Goal: Navigation & Orientation: Find specific page/section

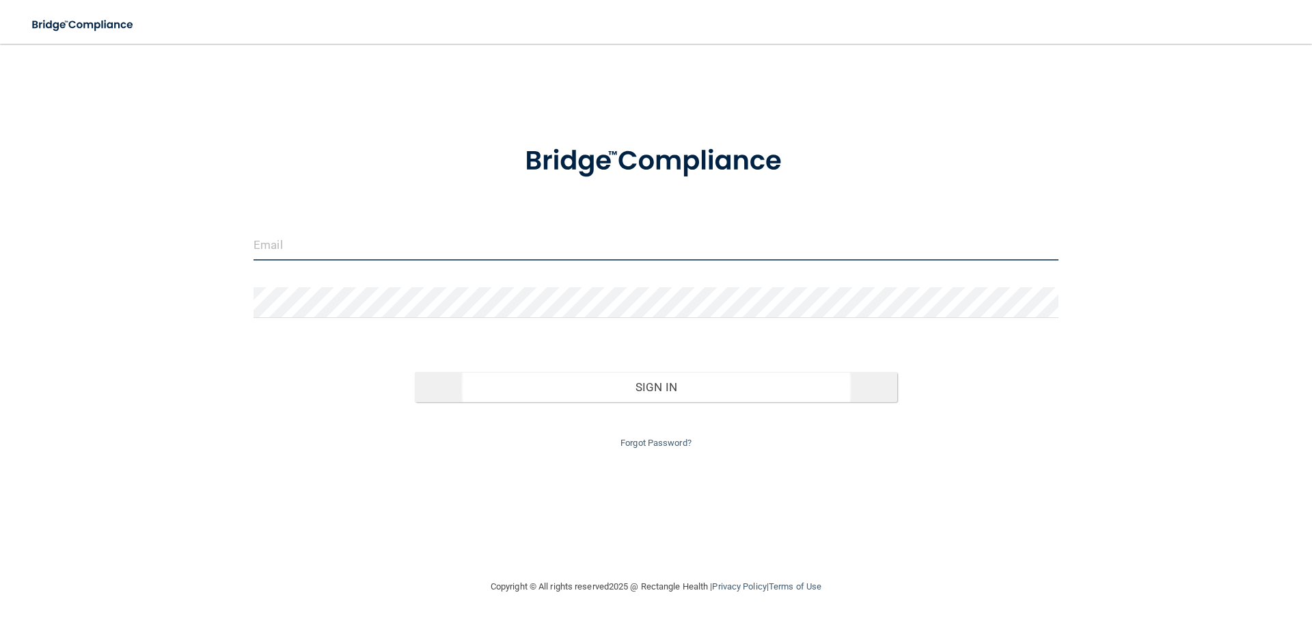
type input "[PERSON_NAME][EMAIL_ADDRESS][DOMAIN_NAME]"
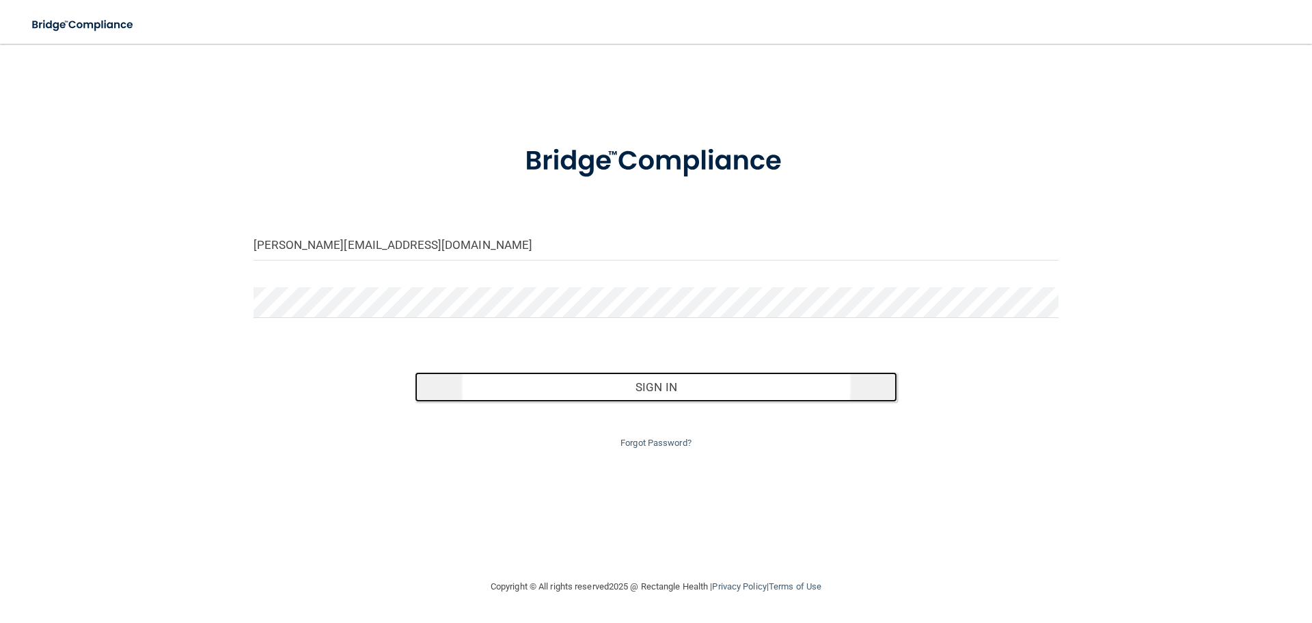
click at [658, 390] on button "Sign In" at bounding box center [656, 387] width 483 height 30
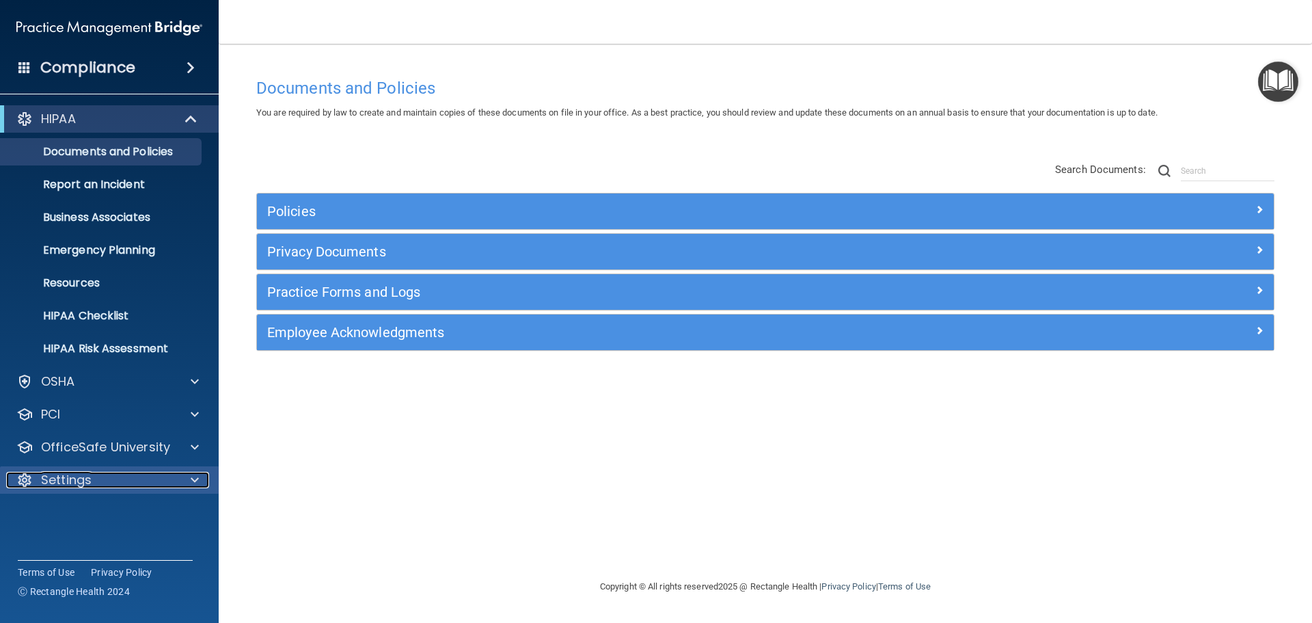
click at [68, 484] on p "Settings" at bounding box center [66, 480] width 51 height 16
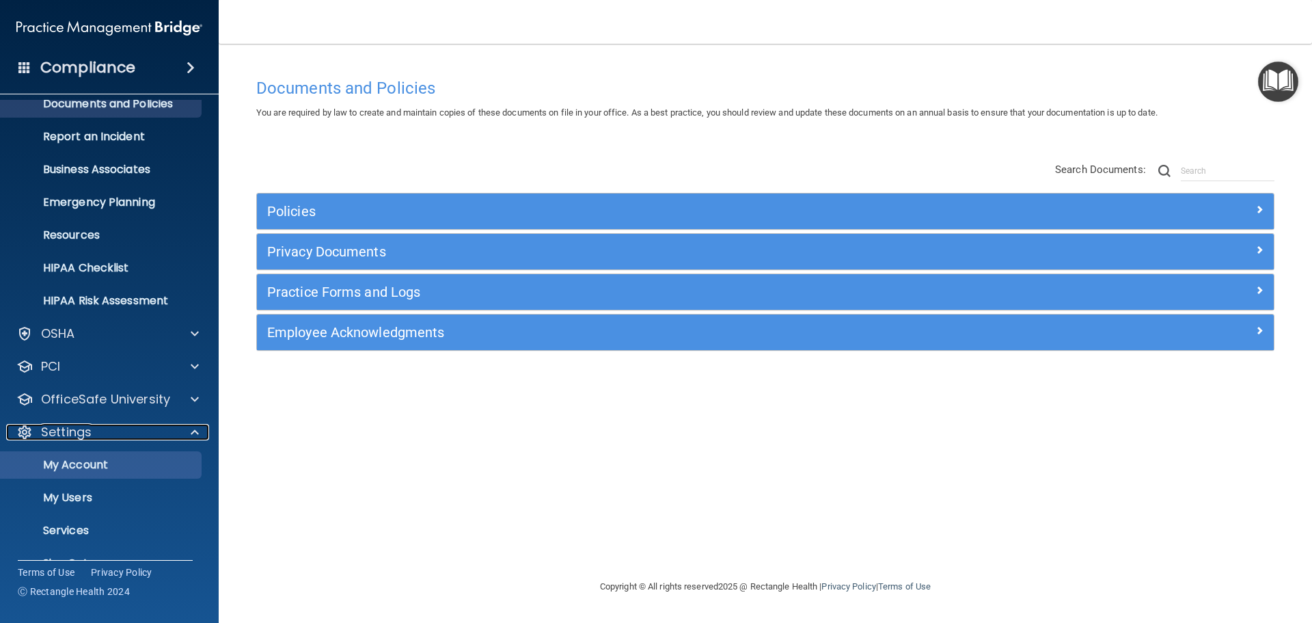
scroll to position [68, 0]
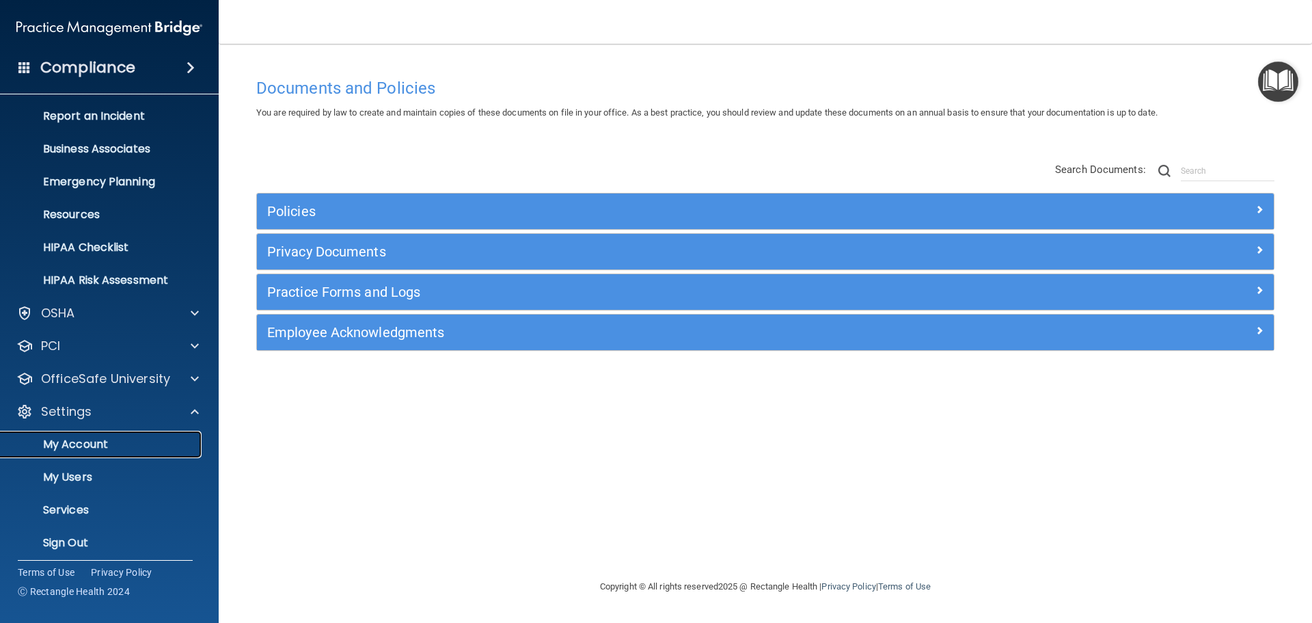
click at [91, 437] on p "My Account" at bounding box center [102, 444] width 187 height 14
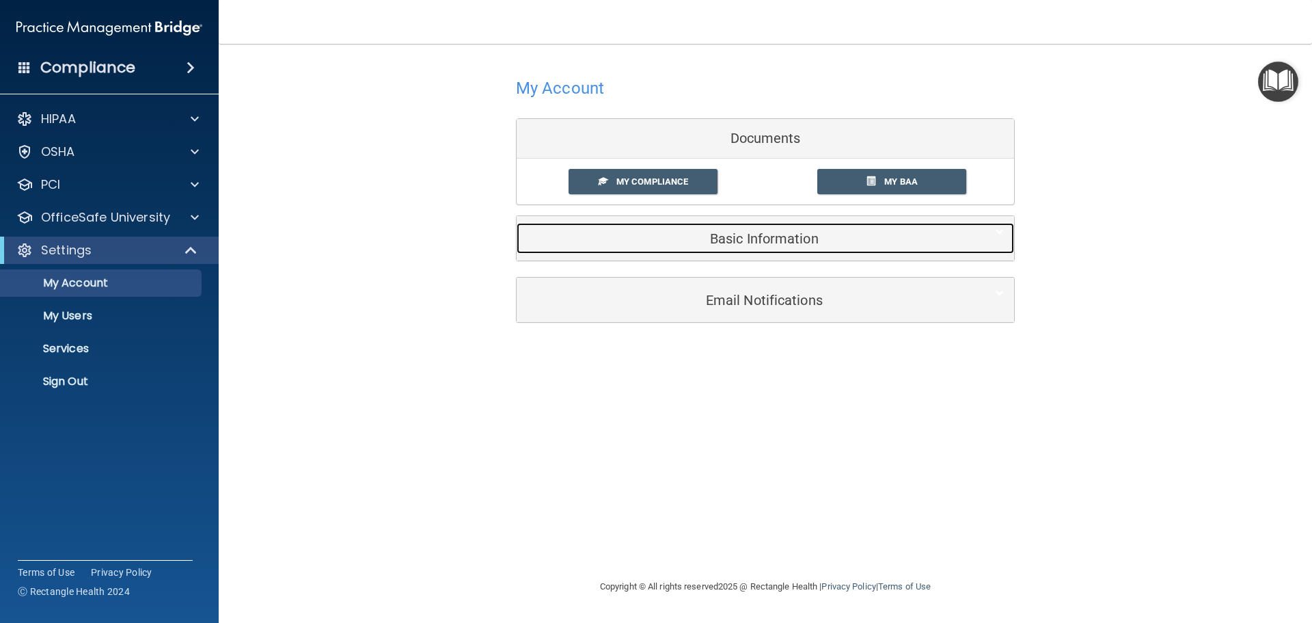
click at [748, 245] on h5 "Basic Information" at bounding box center [744, 238] width 435 height 15
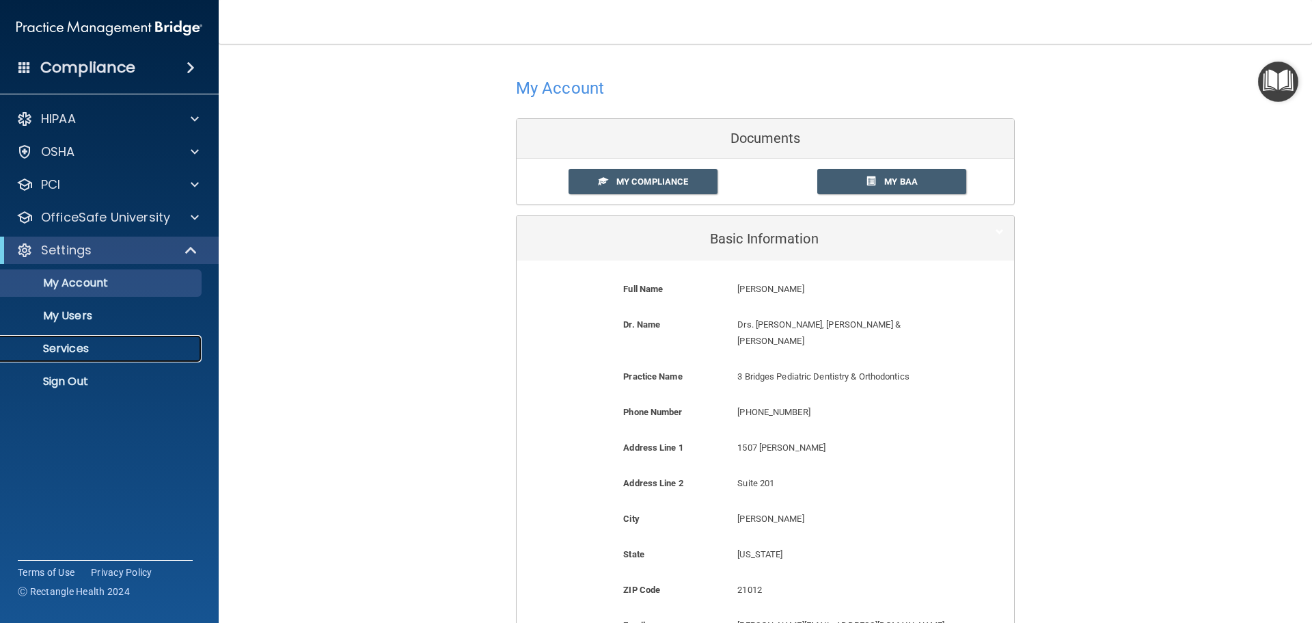
click at [70, 347] on p "Services" at bounding box center [102, 349] width 187 height 14
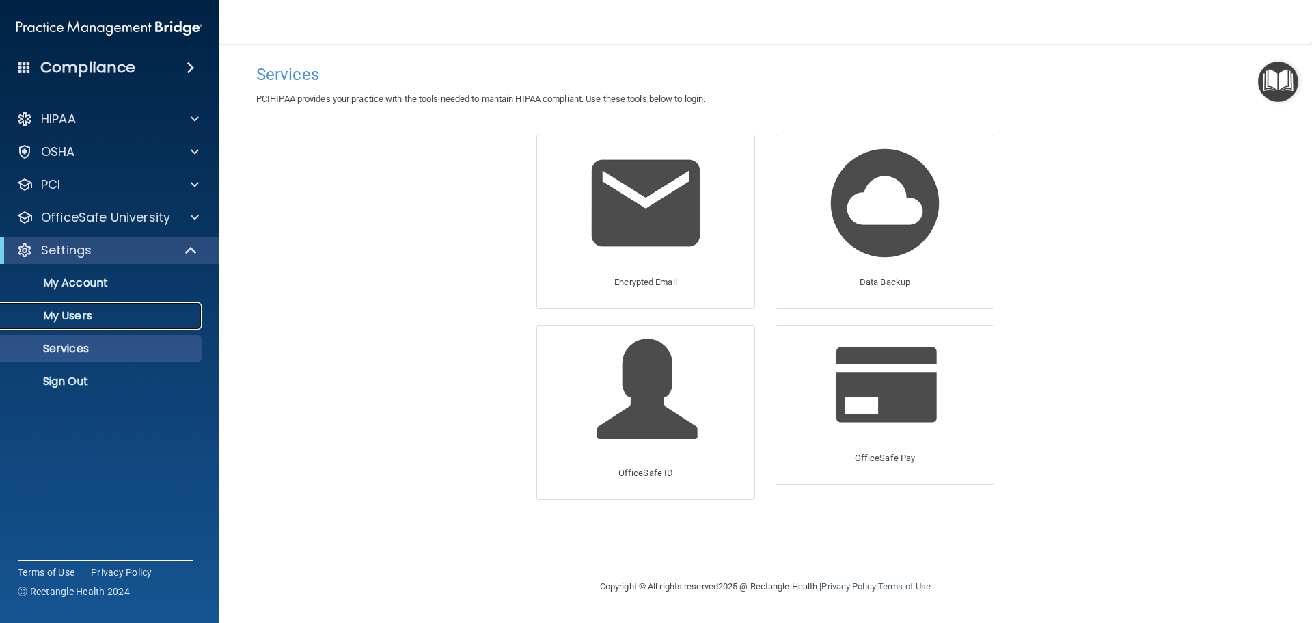
click at [80, 318] on p "My Users" at bounding box center [102, 316] width 187 height 14
select select "20"
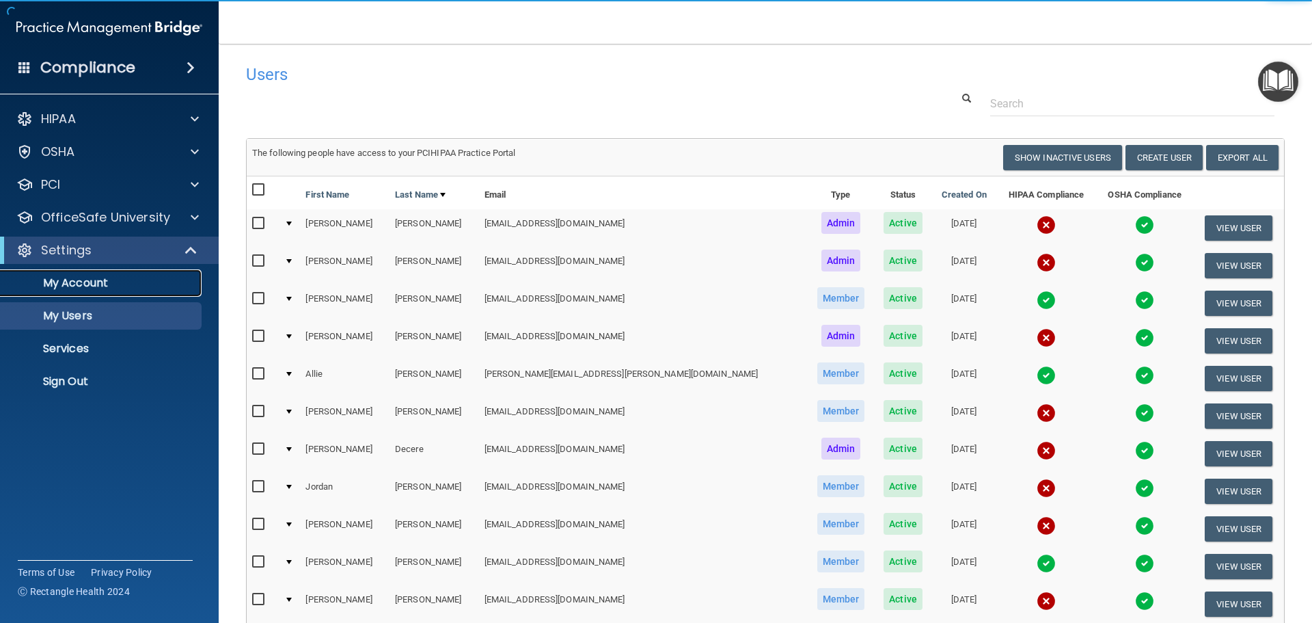
click at [90, 284] on p "My Account" at bounding box center [102, 283] width 187 height 14
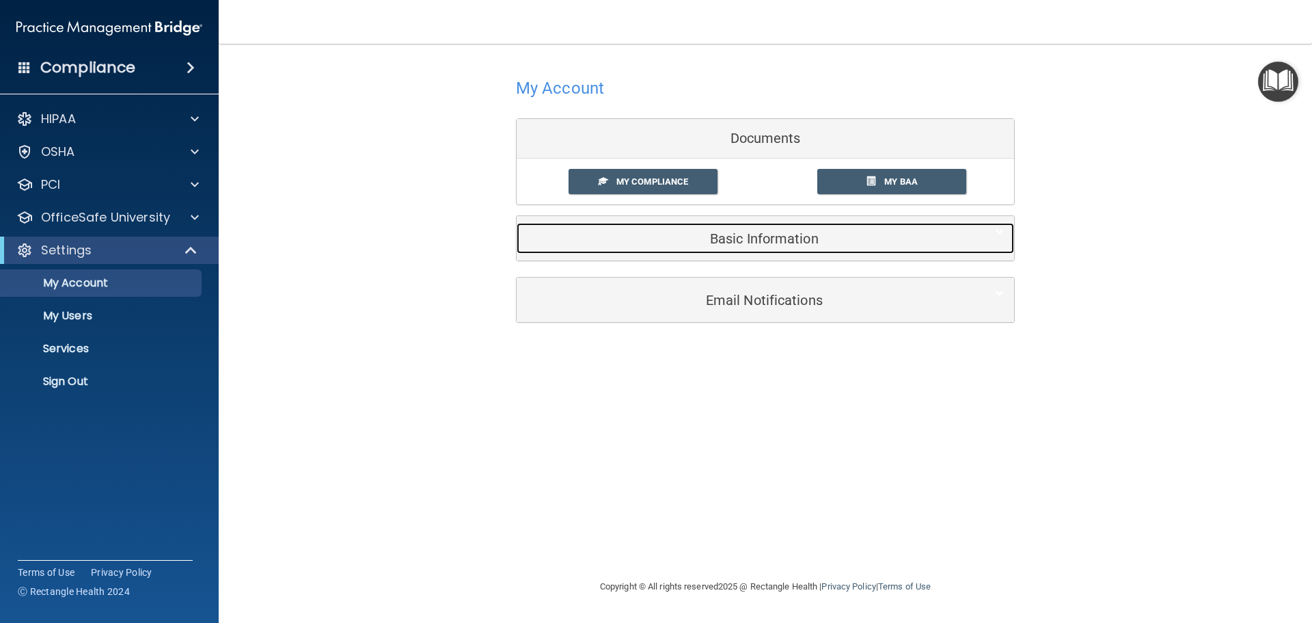
click at [772, 242] on h5 "Basic Information" at bounding box center [744, 238] width 435 height 15
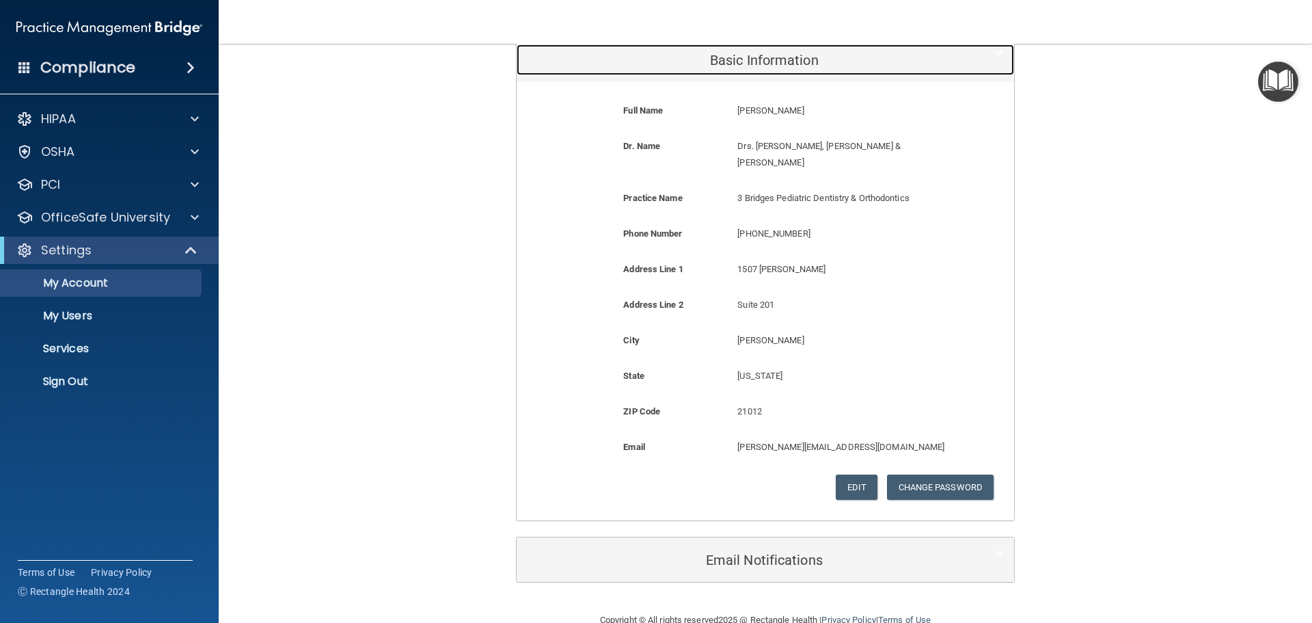
scroll to position [192, 0]
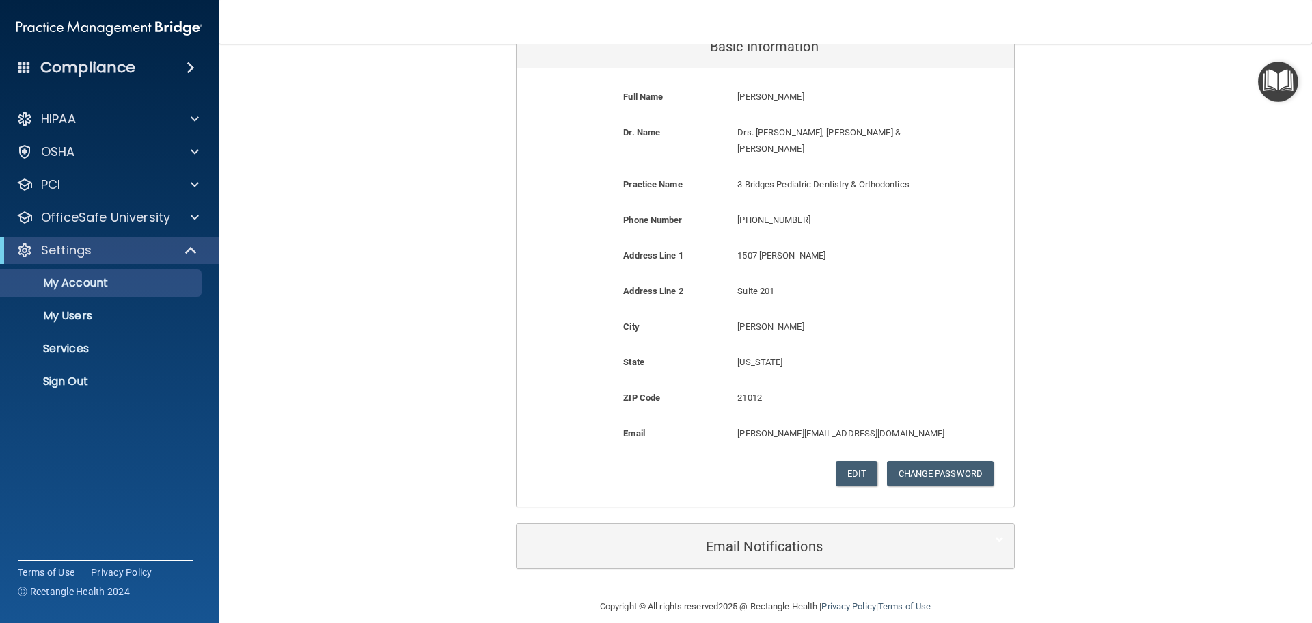
click at [72, 66] on h4 "Compliance" at bounding box center [87, 67] width 95 height 19
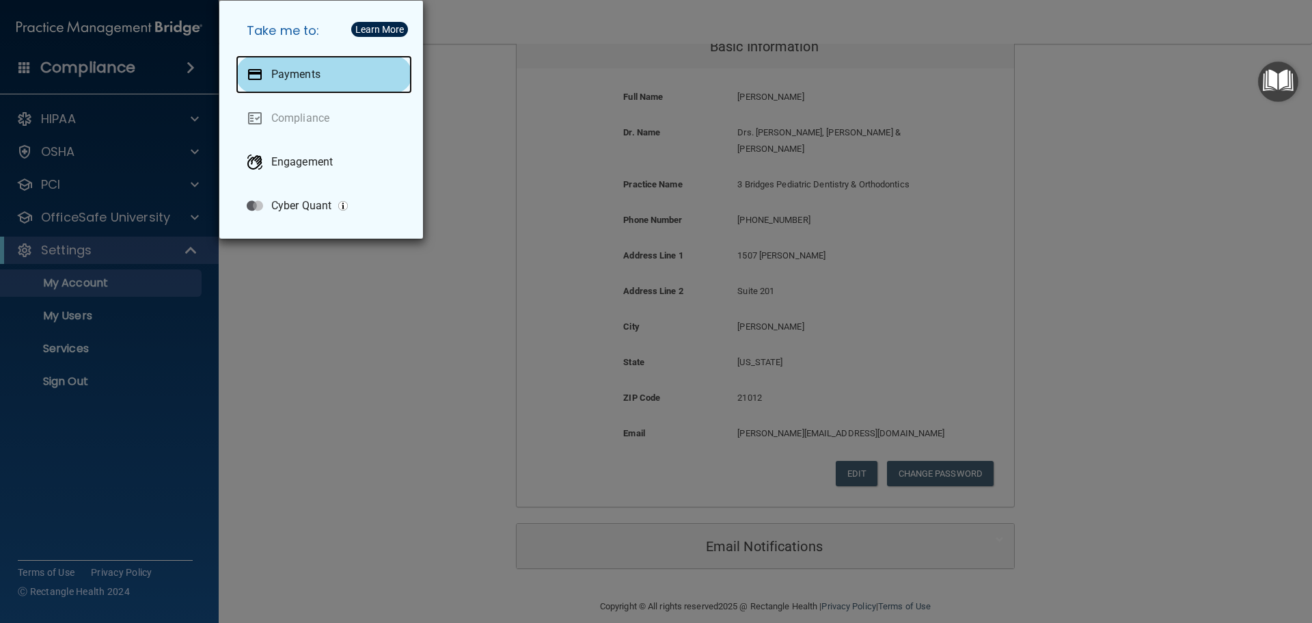
click at [347, 80] on div "Payments" at bounding box center [324, 74] width 176 height 38
click at [329, 318] on div "Take me to: Payments Compliance Engagement Cyber Quant" at bounding box center [656, 311] width 1312 height 623
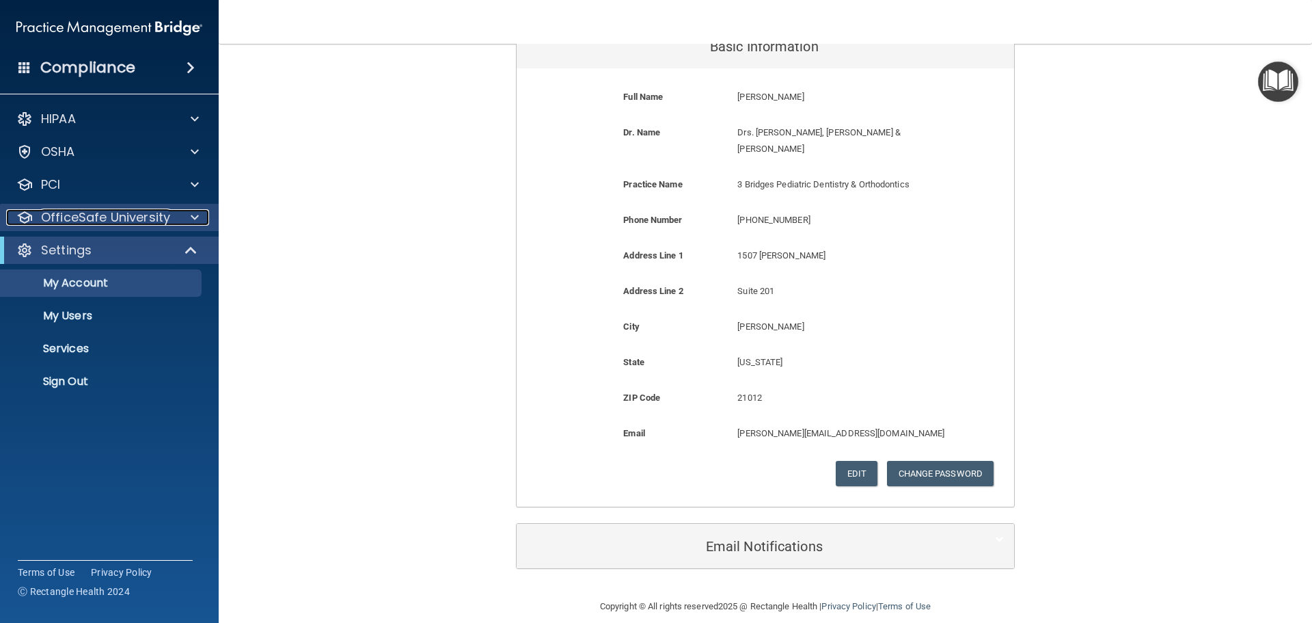
click at [91, 210] on p "OfficeSafe University" at bounding box center [105, 217] width 129 height 16
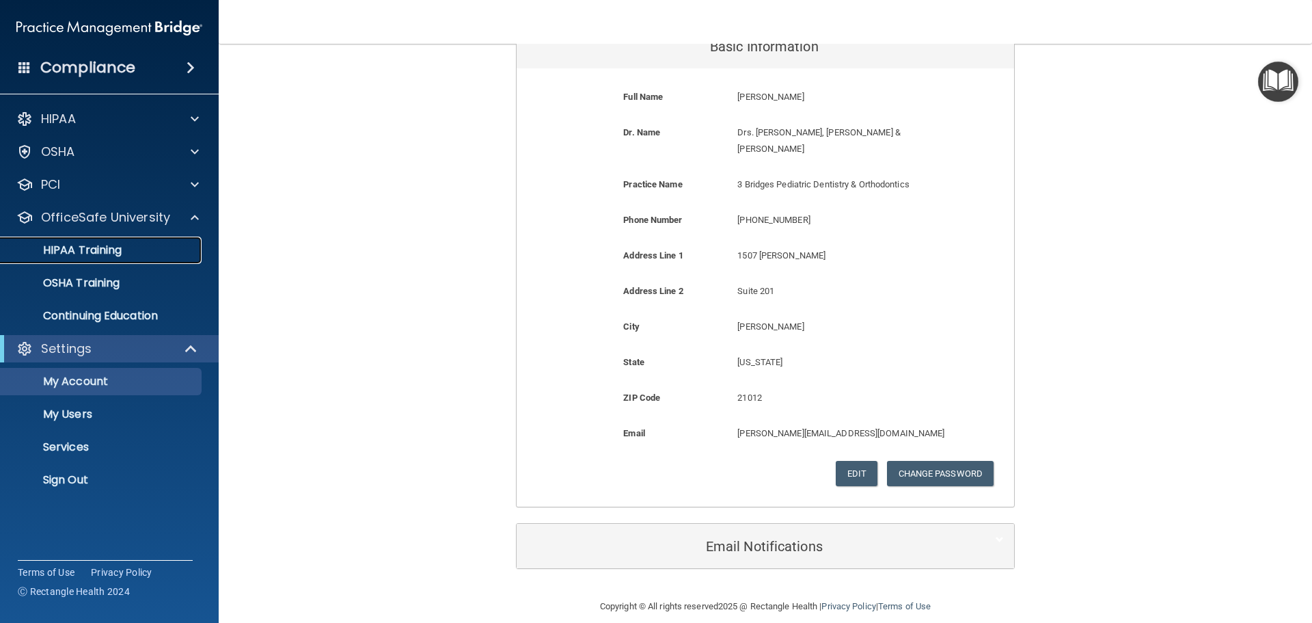
click at [86, 249] on p "HIPAA Training" at bounding box center [65, 250] width 113 height 14
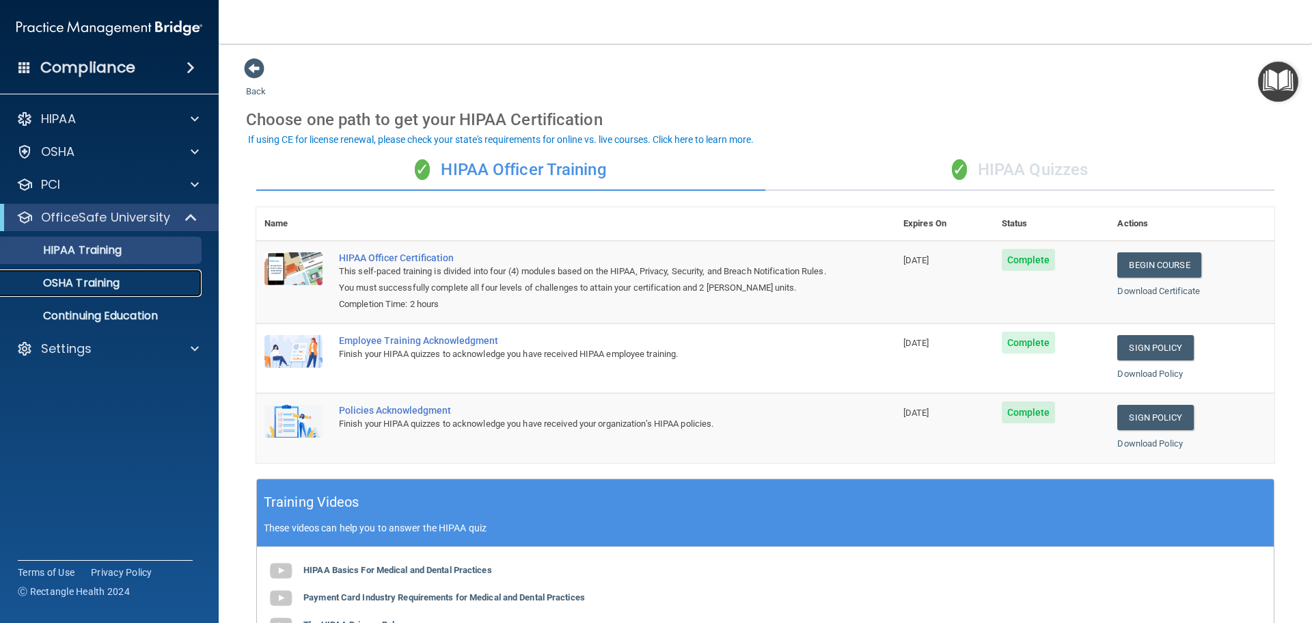
click at [91, 284] on p "OSHA Training" at bounding box center [64, 283] width 111 height 14
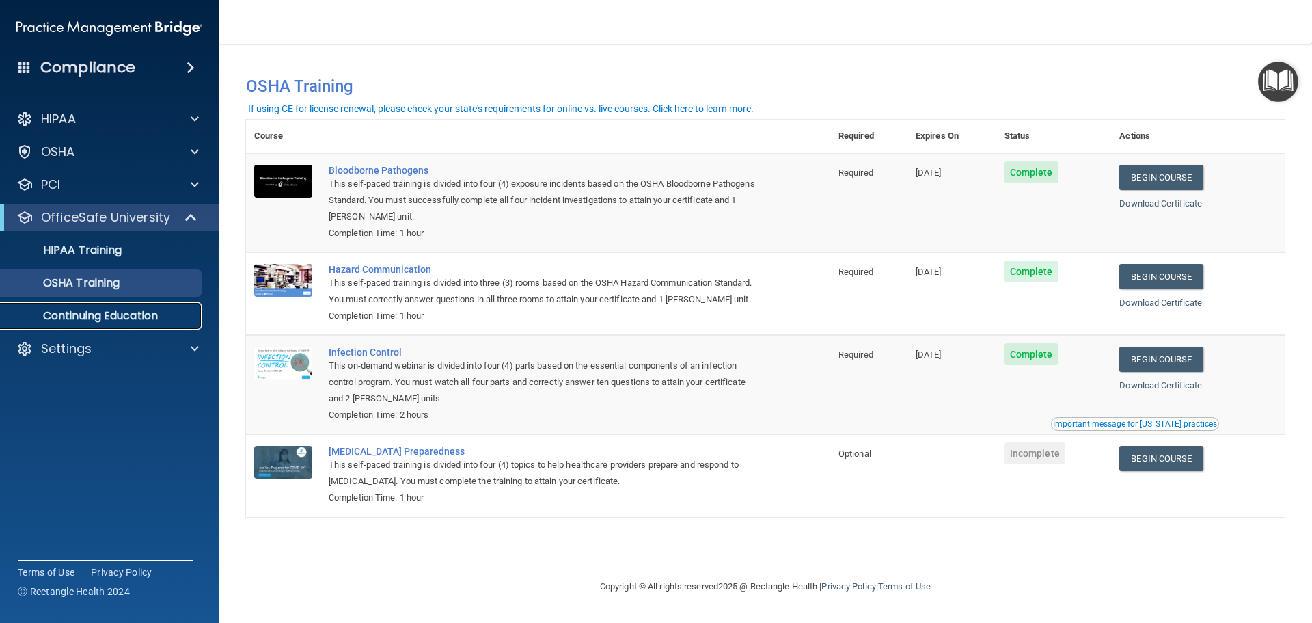
click at [90, 318] on p "Continuing Education" at bounding box center [102, 316] width 187 height 14
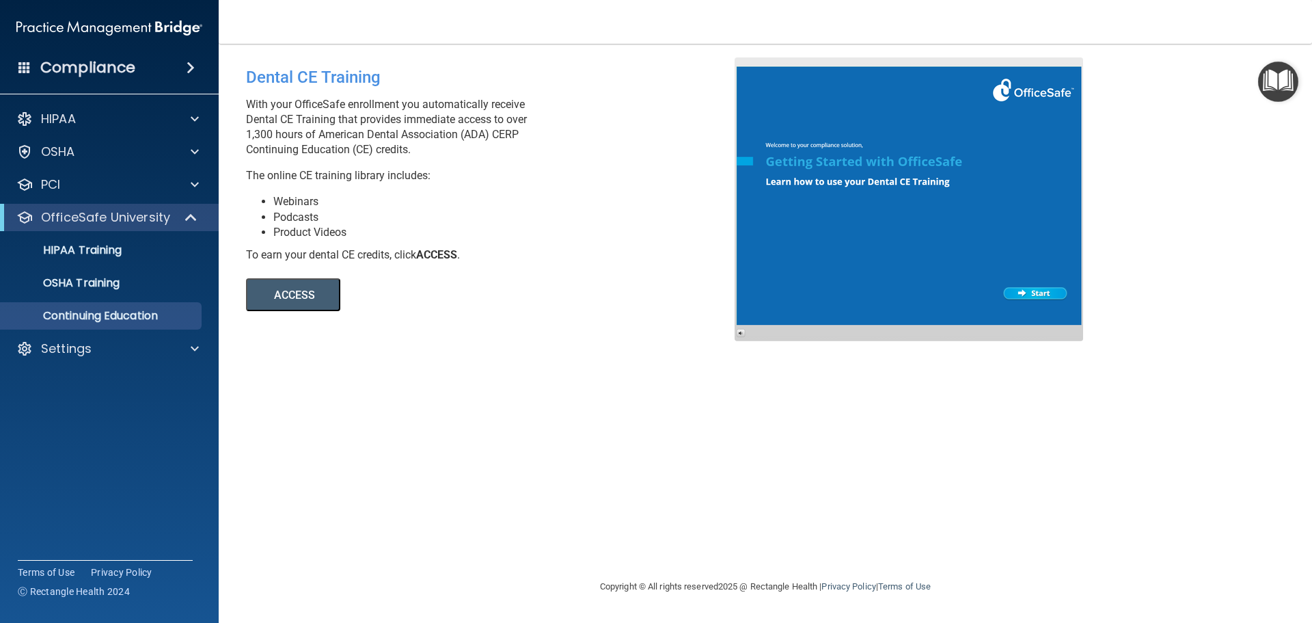
click at [320, 294] on button "ACCESS" at bounding box center [293, 294] width 94 height 33
click at [68, 350] on p "Settings" at bounding box center [66, 348] width 51 height 16
click at [80, 384] on p "My Account" at bounding box center [102, 382] width 187 height 14
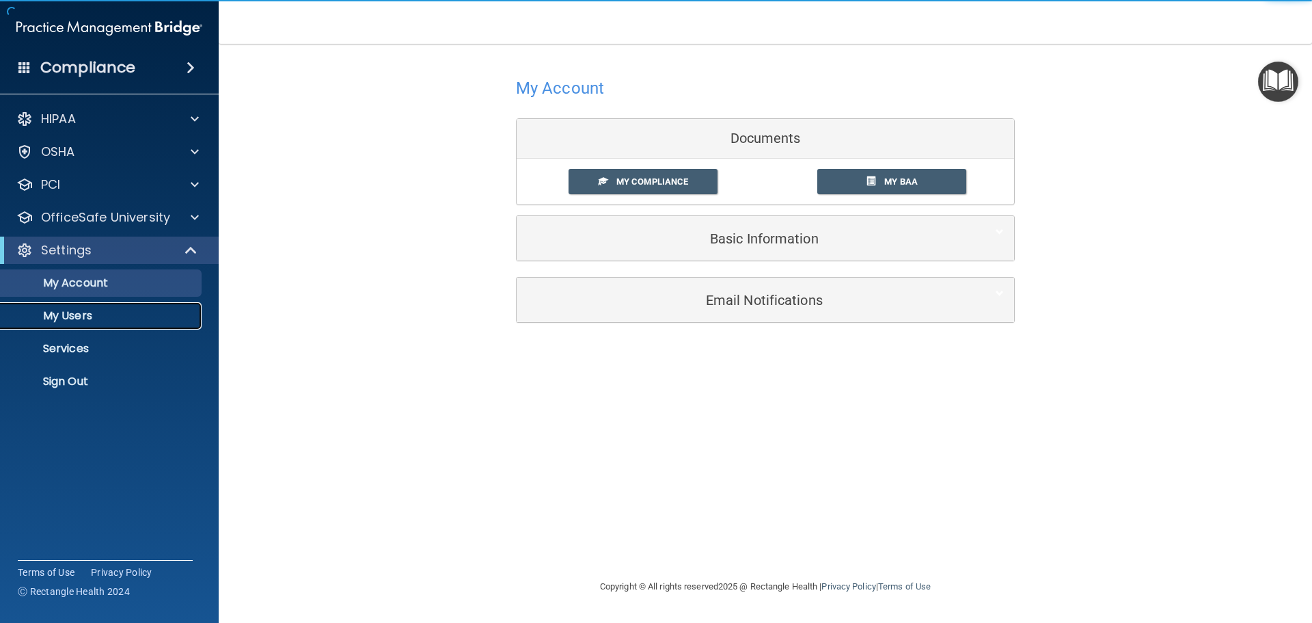
click at [71, 316] on p "My Users" at bounding box center [102, 316] width 187 height 14
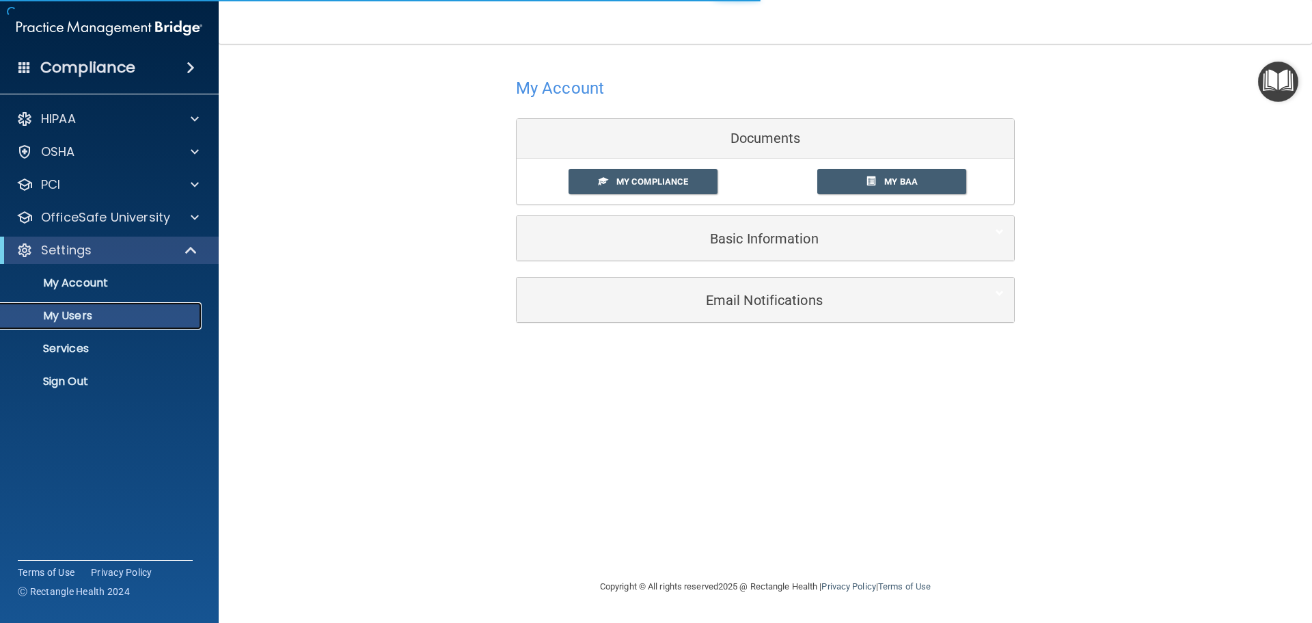
select select "20"
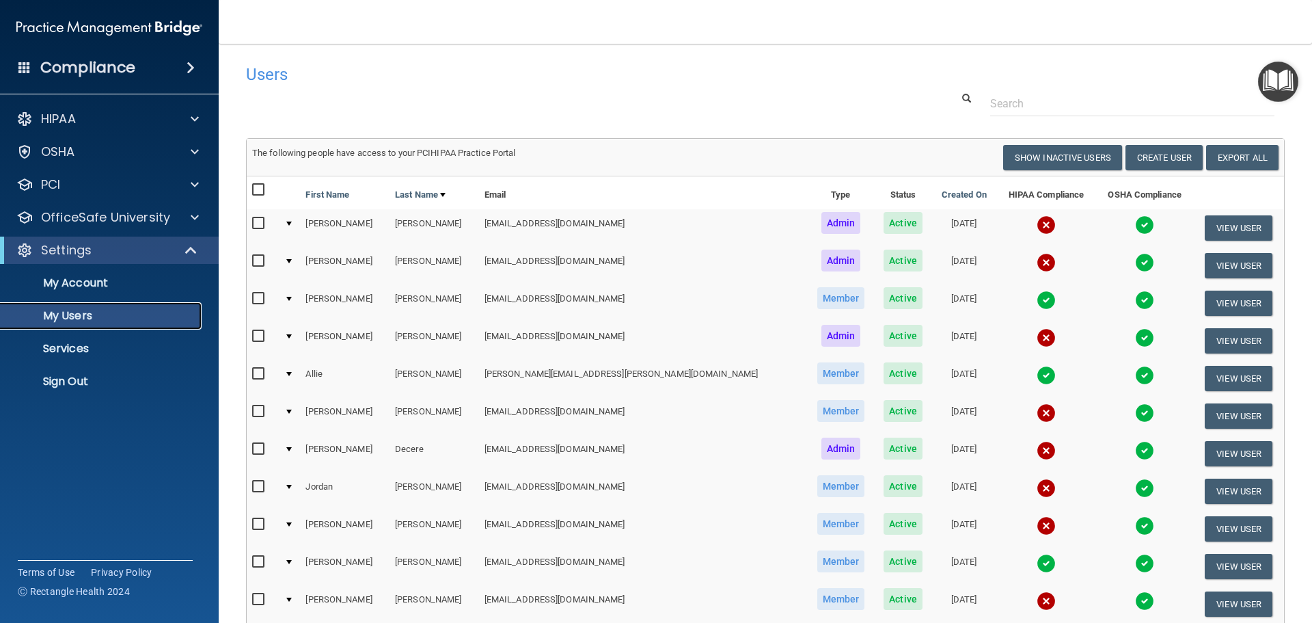
scroll to position [509, 0]
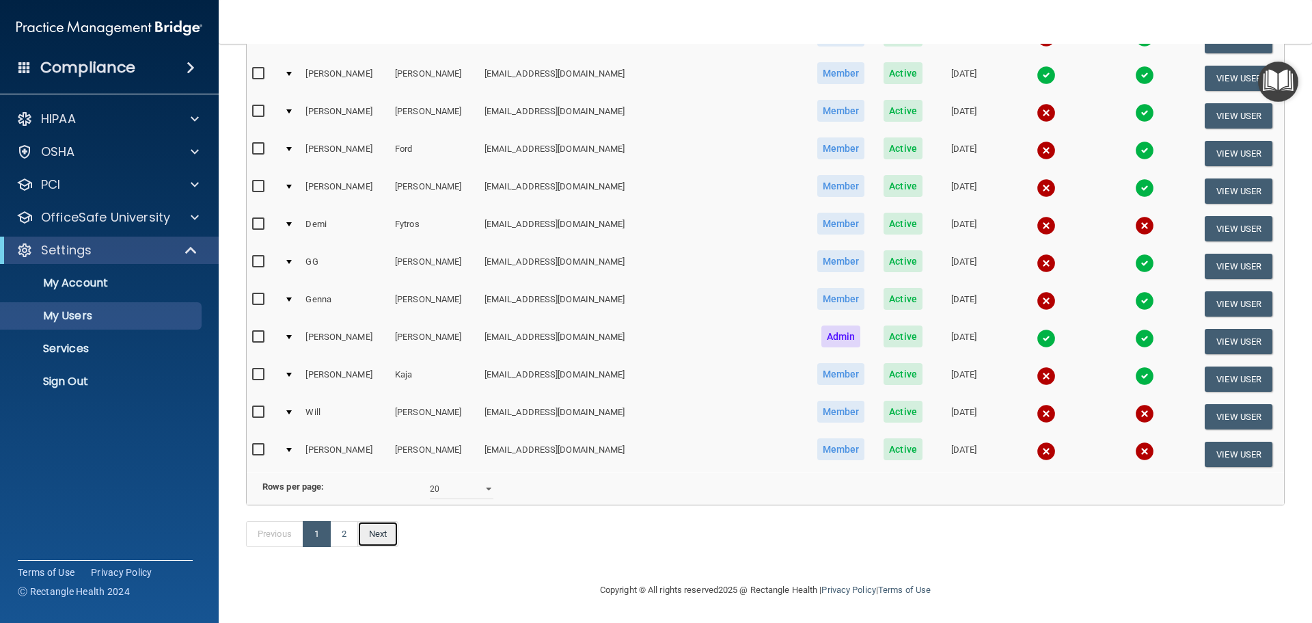
click at [386, 539] on link "Next" at bounding box center [377, 534] width 41 height 26
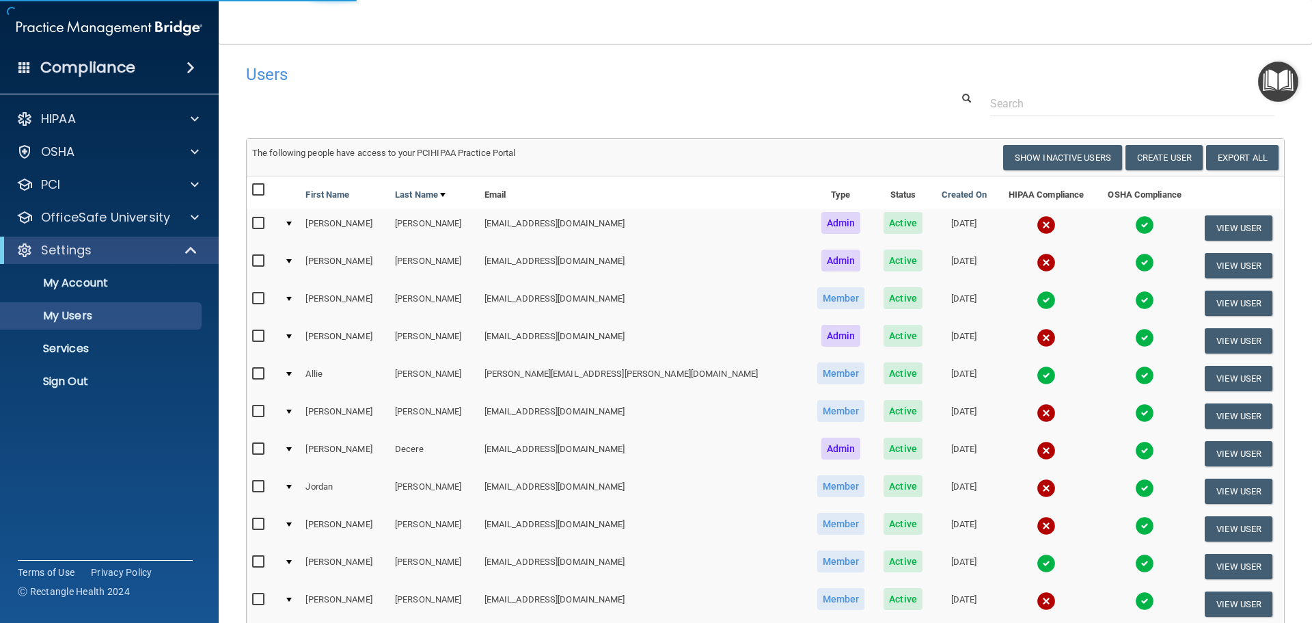
select select "20"
